Goal: Task Accomplishment & Management: Manage account settings

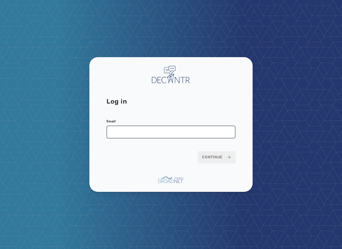
click at [123, 132] on input "Email" at bounding box center [171, 131] width 129 height 13
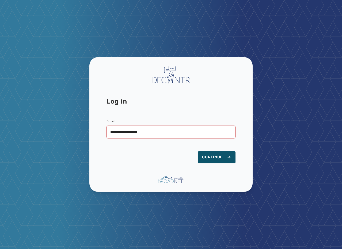
type input "**********"
click at [198, 151] on button "Continue" at bounding box center [217, 157] width 38 height 12
